Goal: Transaction & Acquisition: Obtain resource

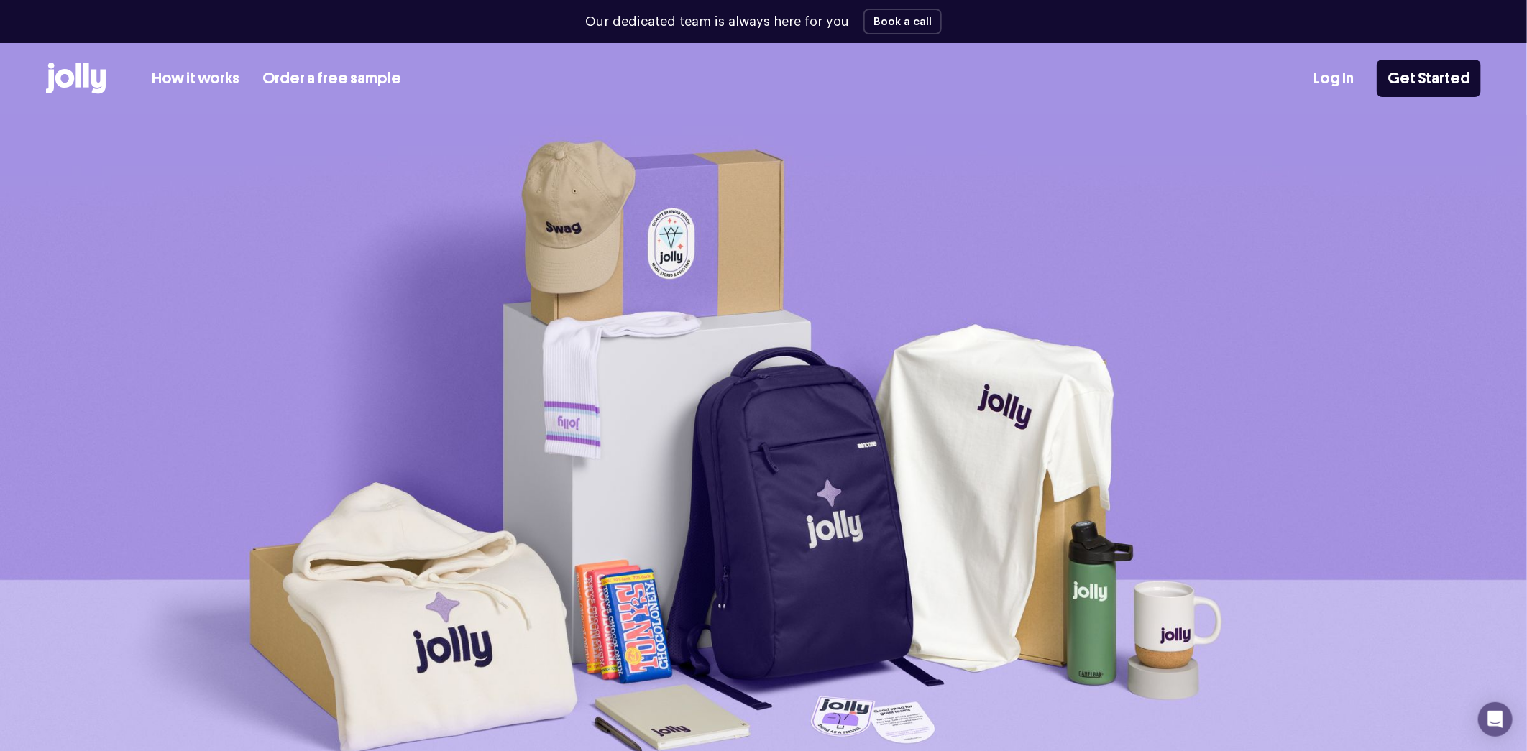
click at [222, 83] on link "How it works" at bounding box center [196, 79] width 88 height 24
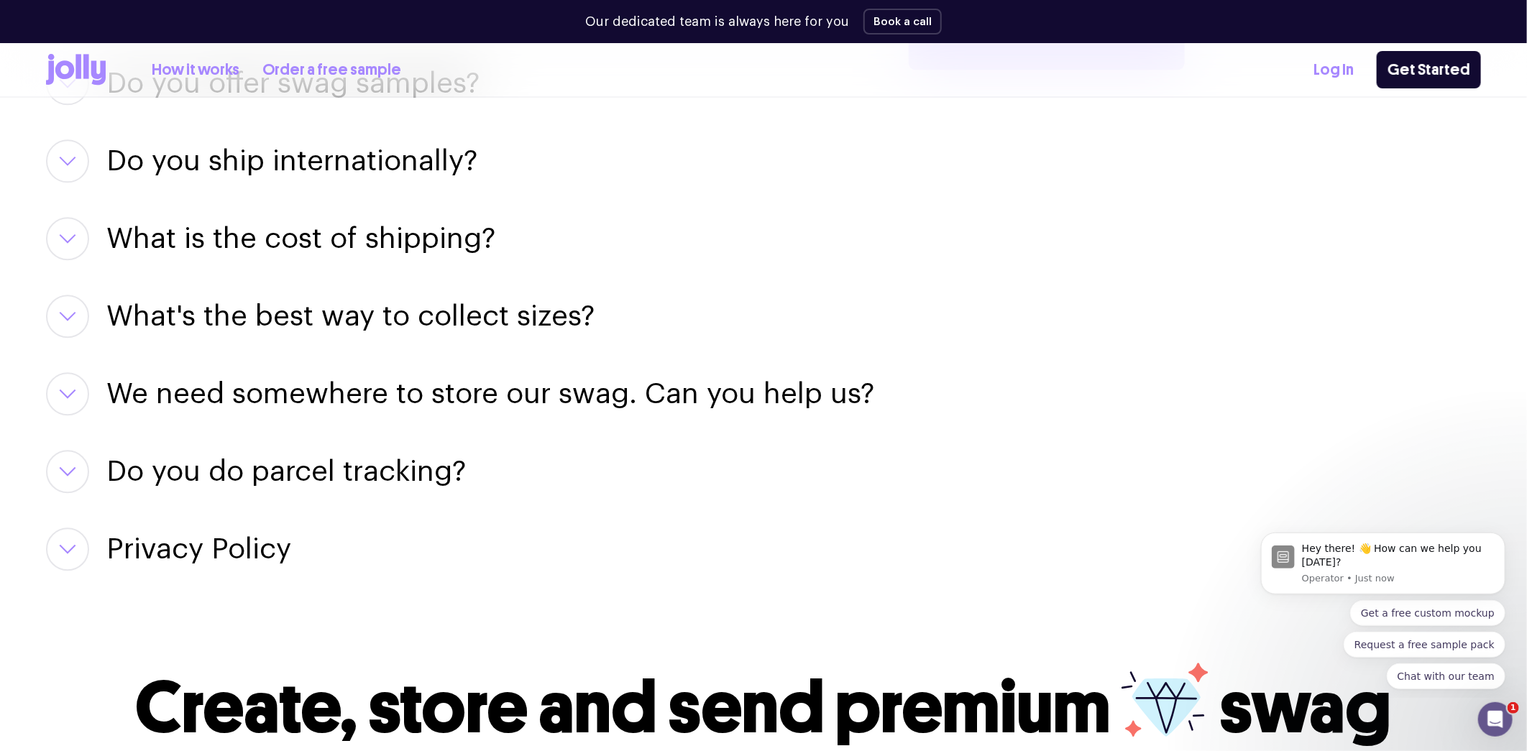
scroll to position [2560, 0]
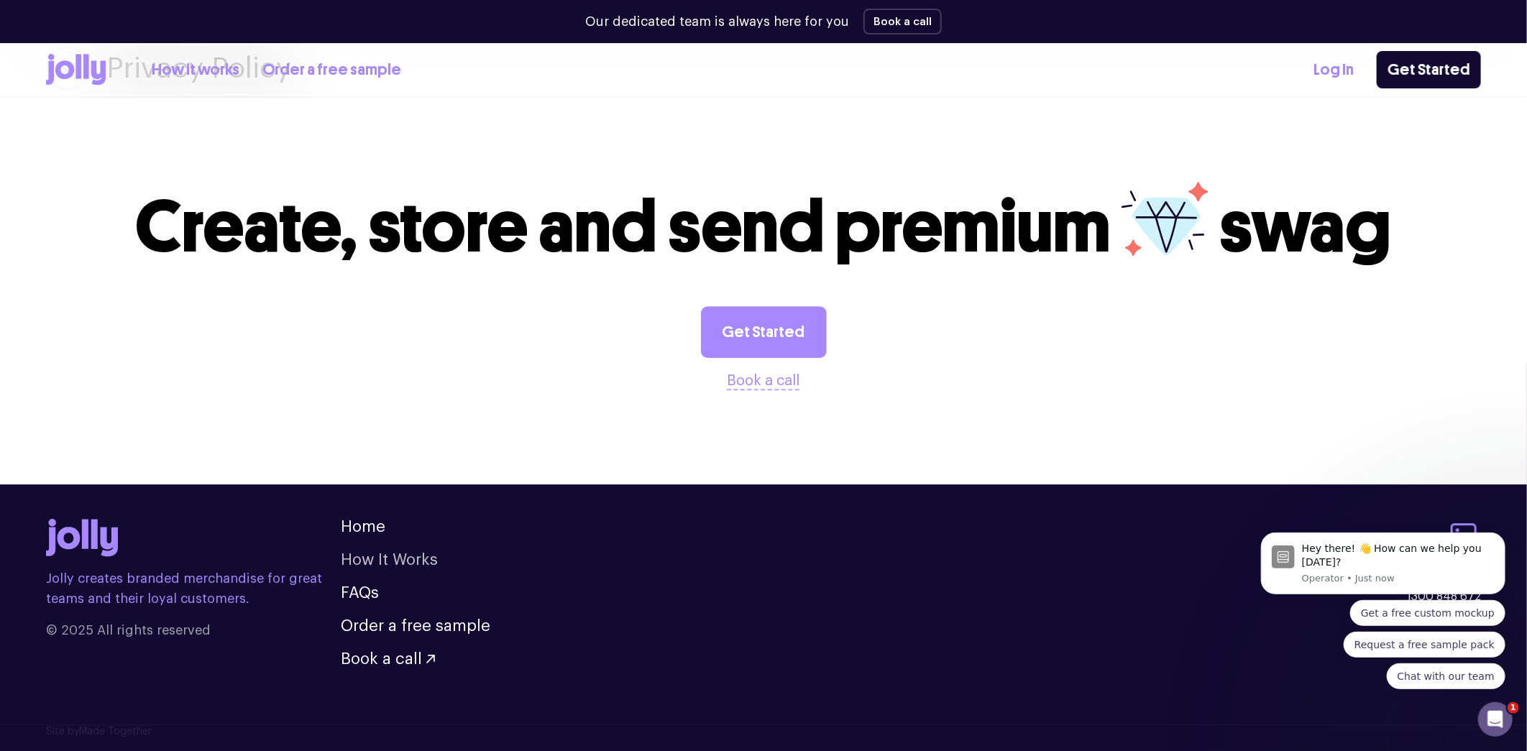
click at [381, 560] on link "How It Works" at bounding box center [389, 560] width 97 height 16
click at [331, 72] on link "Order a free sample" at bounding box center [331, 70] width 139 height 24
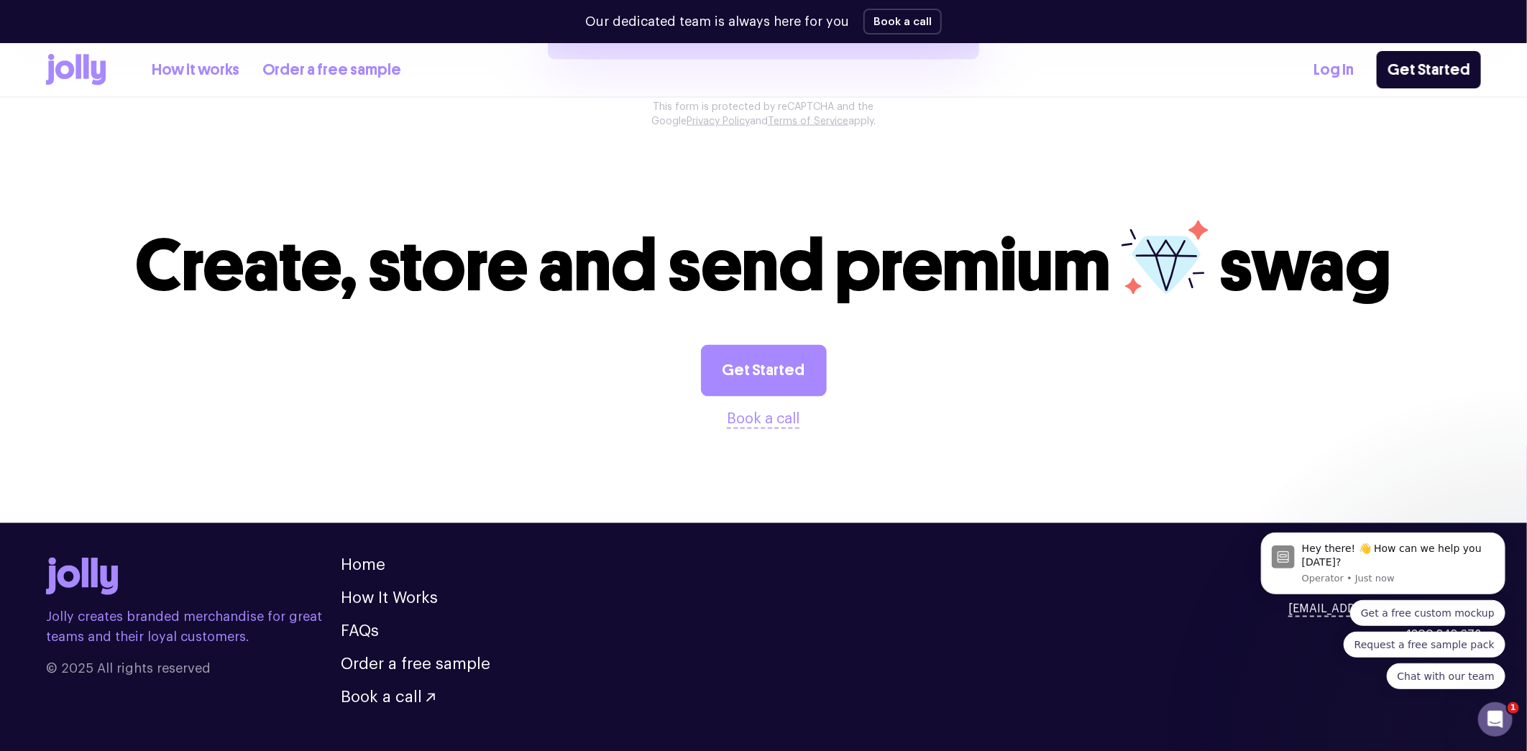
scroll to position [1418, 0]
